Goal: Task Accomplishment & Management: Use online tool/utility

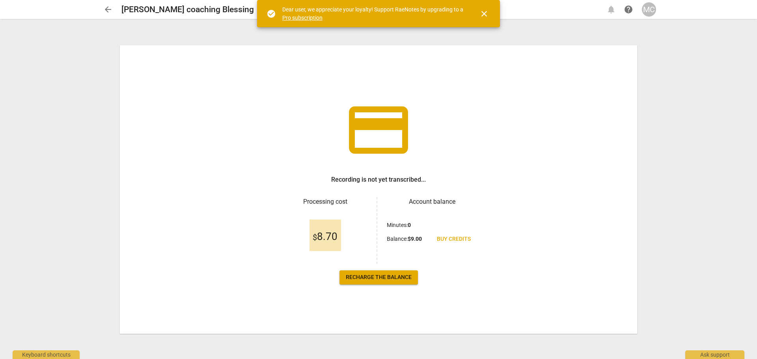
click at [486, 13] on span "close" at bounding box center [484, 13] width 9 height 9
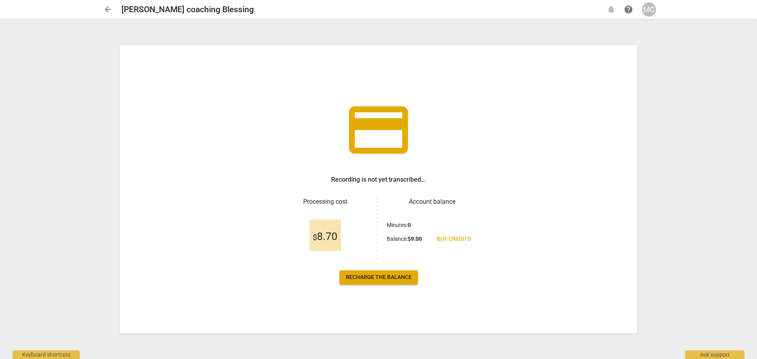
click at [387, 283] on link "Recharge the balance" at bounding box center [379, 278] width 78 height 14
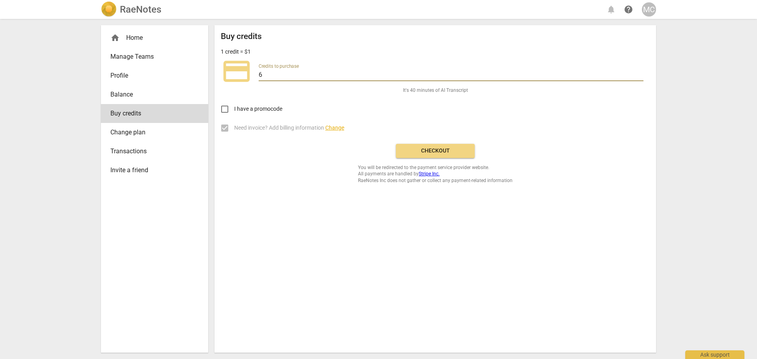
drag, startPoint x: 290, startPoint y: 75, endPoint x: 254, endPoint y: 72, distance: 36.4
click at [251, 72] on div "credit_card Credits to purchase 6" at bounding box center [435, 72] width 429 height 32
click at [369, 111] on div "I have a promocode" at bounding box center [435, 106] width 429 height 25
click at [420, 152] on span "Checkout" at bounding box center [435, 151] width 66 height 8
drag, startPoint x: 276, startPoint y: 75, endPoint x: 249, endPoint y: 73, distance: 27.6
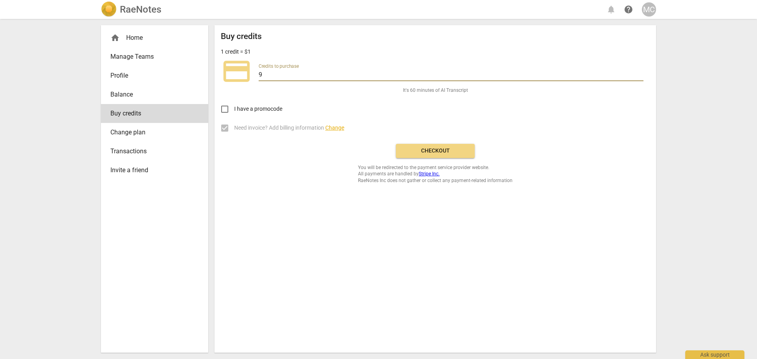
click at [249, 73] on div "credit_card Credits to purchase 9" at bounding box center [435, 72] width 429 height 32
type input "3"
click at [441, 151] on span "Checkout" at bounding box center [435, 151] width 66 height 8
click at [654, 12] on div "MC" at bounding box center [649, 9] width 14 height 14
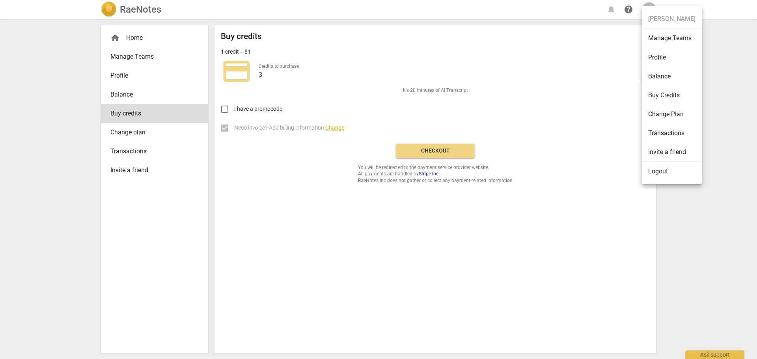
click at [118, 10] on div at bounding box center [378, 179] width 757 height 359
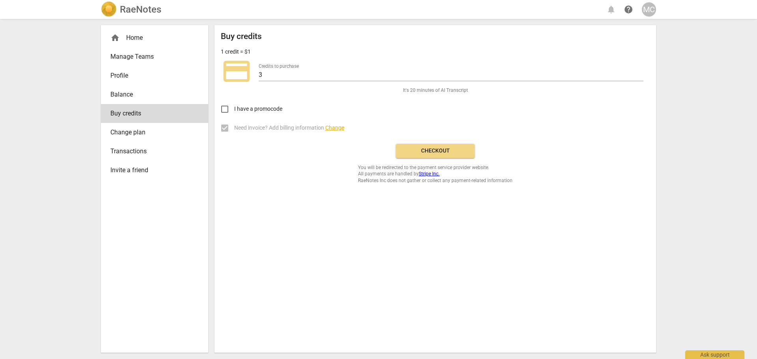
click at [136, 11] on h2 "RaeNotes" at bounding box center [140, 9] width 41 height 11
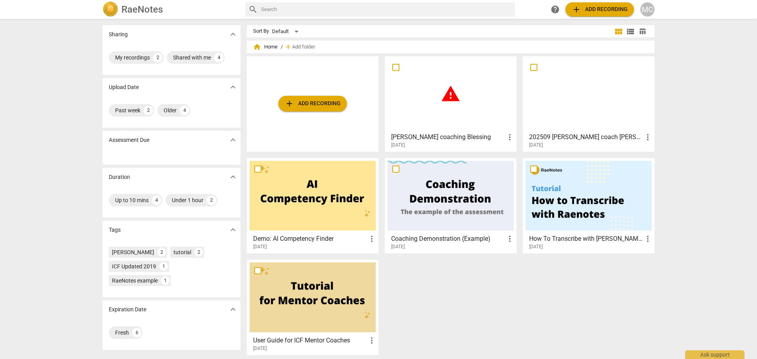
click at [449, 95] on span "warning" at bounding box center [451, 94] width 20 height 20
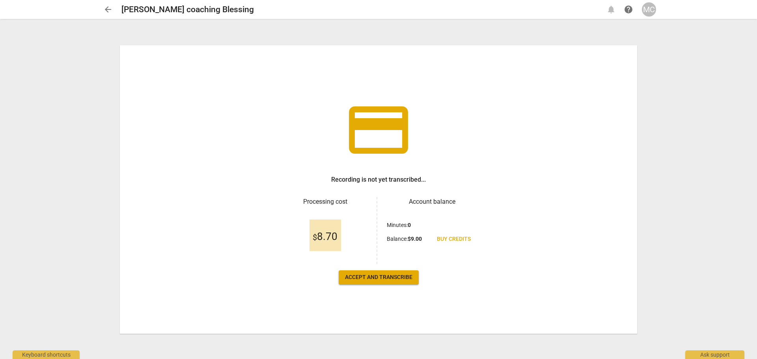
click at [385, 282] on button "Accept and transcribe" at bounding box center [379, 278] width 80 height 14
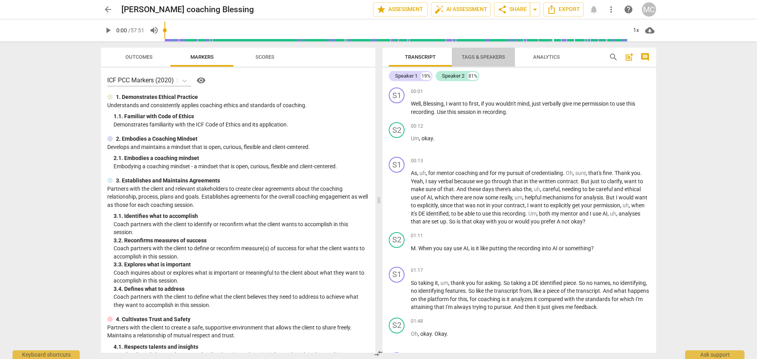
click at [490, 53] on span "Tags & Speakers" at bounding box center [483, 57] width 62 height 11
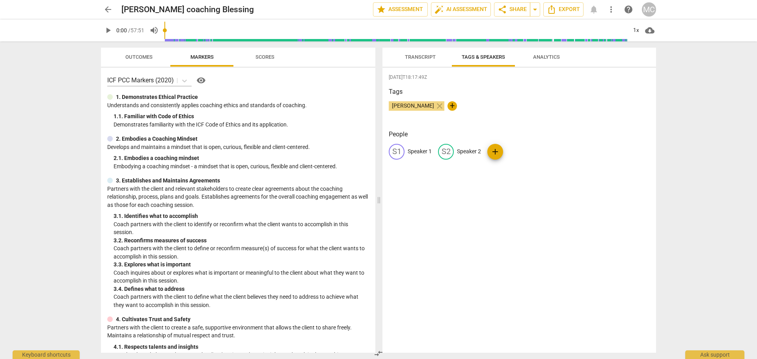
click at [419, 56] on span "Transcript" at bounding box center [420, 57] width 31 height 6
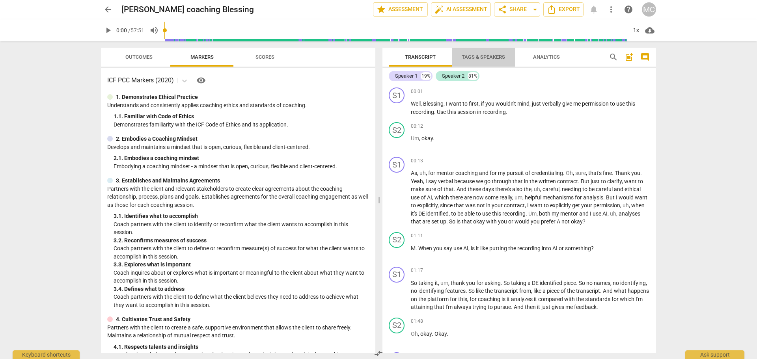
click at [468, 54] on span "Tags & Speakers" at bounding box center [483, 57] width 43 height 6
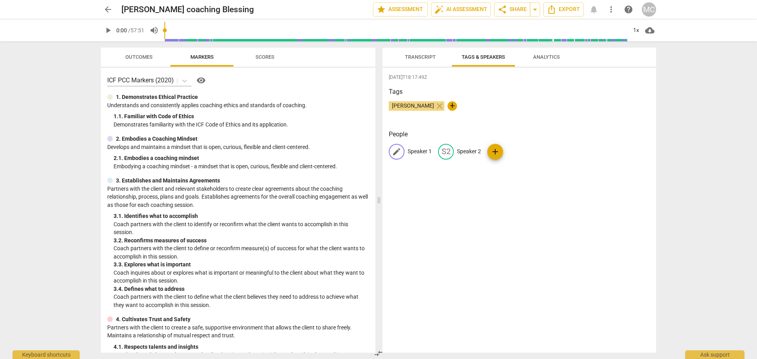
click at [425, 148] on p "Speaker 1" at bounding box center [420, 152] width 24 height 8
type input "Coach"
click at [521, 151] on p "Speaker 2" at bounding box center [520, 152] width 24 height 8
type input "Client"
click at [417, 58] on span "Transcript" at bounding box center [420, 57] width 31 height 6
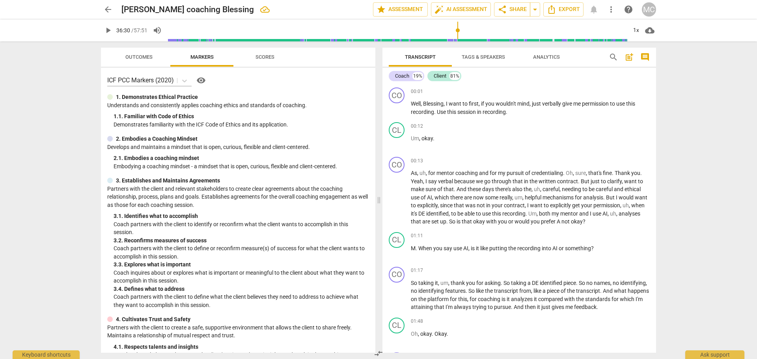
type input "2190"
click at [457, 18] on input "range" at bounding box center [398, 30] width 460 height 25
click at [460, 12] on span "auto_fix_high AI Assessment" at bounding box center [461, 9] width 53 height 9
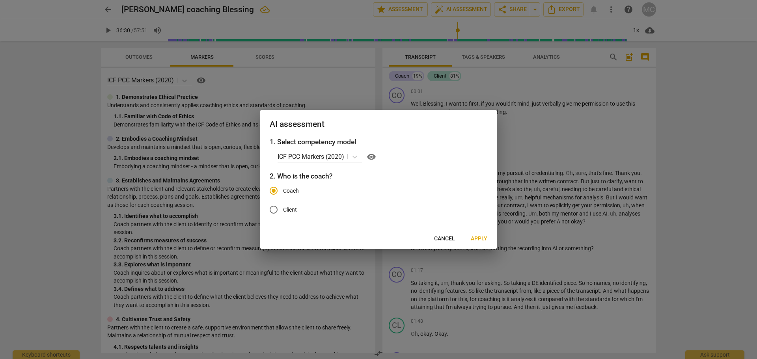
click at [480, 240] on span "Apply" at bounding box center [479, 239] width 17 height 8
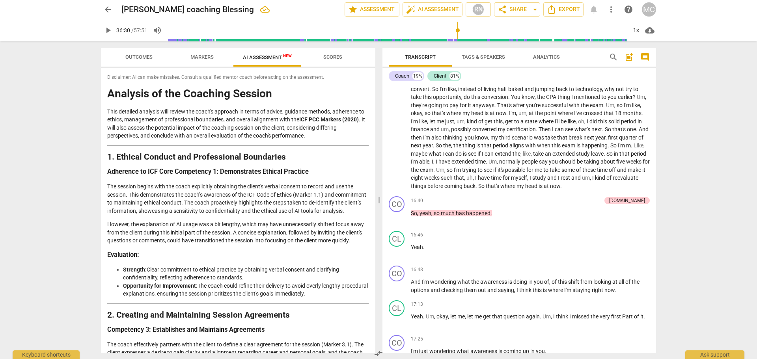
scroll to position [1499, 0]
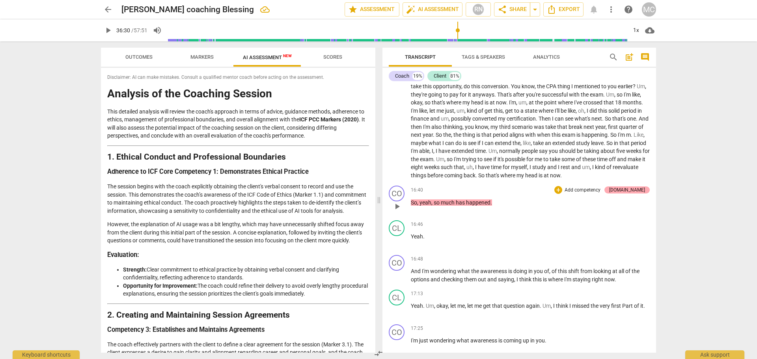
click at [638, 194] on div "[DOMAIN_NAME]" at bounding box center [627, 190] width 36 height 7
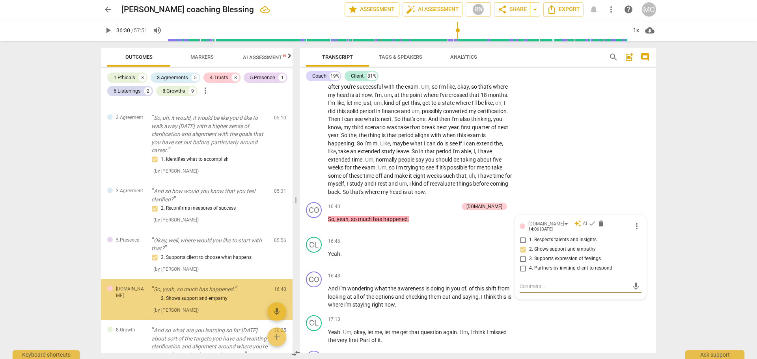
scroll to position [1779, 0]
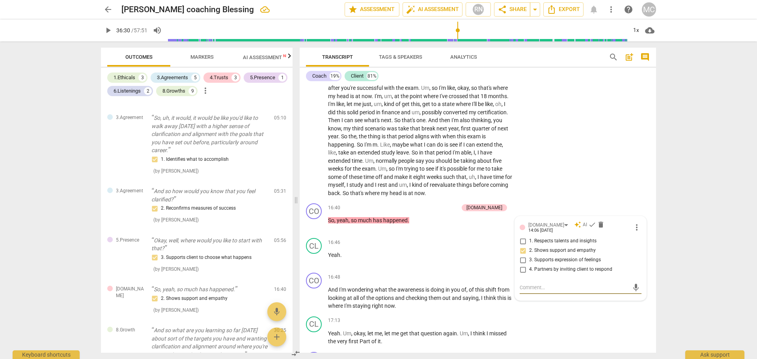
click at [730, 125] on div "arrow_back [PERSON_NAME] coaching Blessing edit star Assessment auto_fix_high A…" at bounding box center [378, 179] width 757 height 359
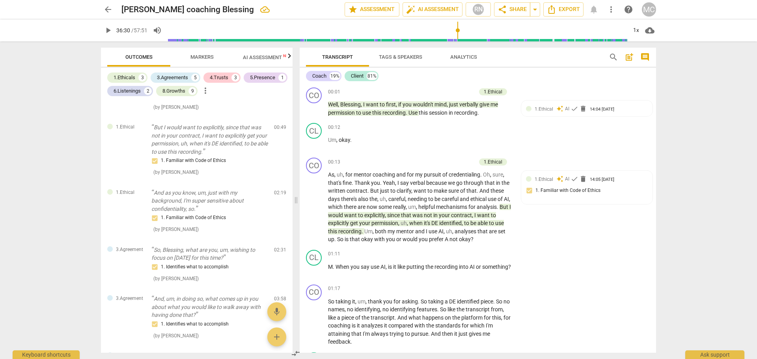
scroll to position [0, 0]
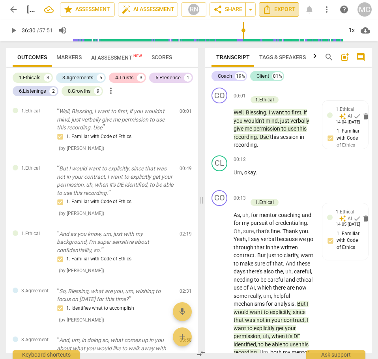
click at [288, 9] on span "Export" at bounding box center [278, 9] width 33 height 9
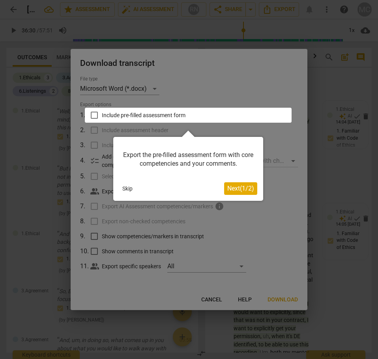
click at [235, 67] on div at bounding box center [189, 179] width 378 height 359
click at [243, 190] on span "Next ( 1 / 2 )" at bounding box center [240, 188] width 27 height 7
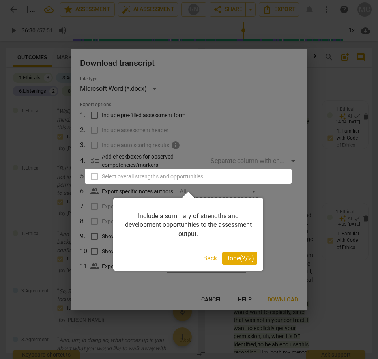
click at [234, 260] on span "Done ( 2 / 2 )" at bounding box center [239, 257] width 29 height 7
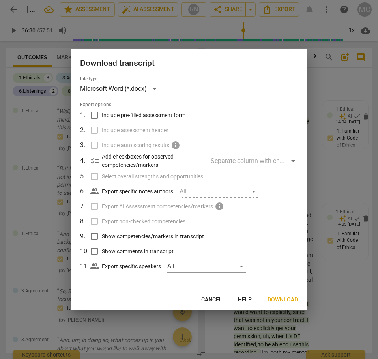
click at [218, 299] on span "Cancel" at bounding box center [211, 300] width 21 height 8
